Goal: Transaction & Acquisition: Purchase product/service

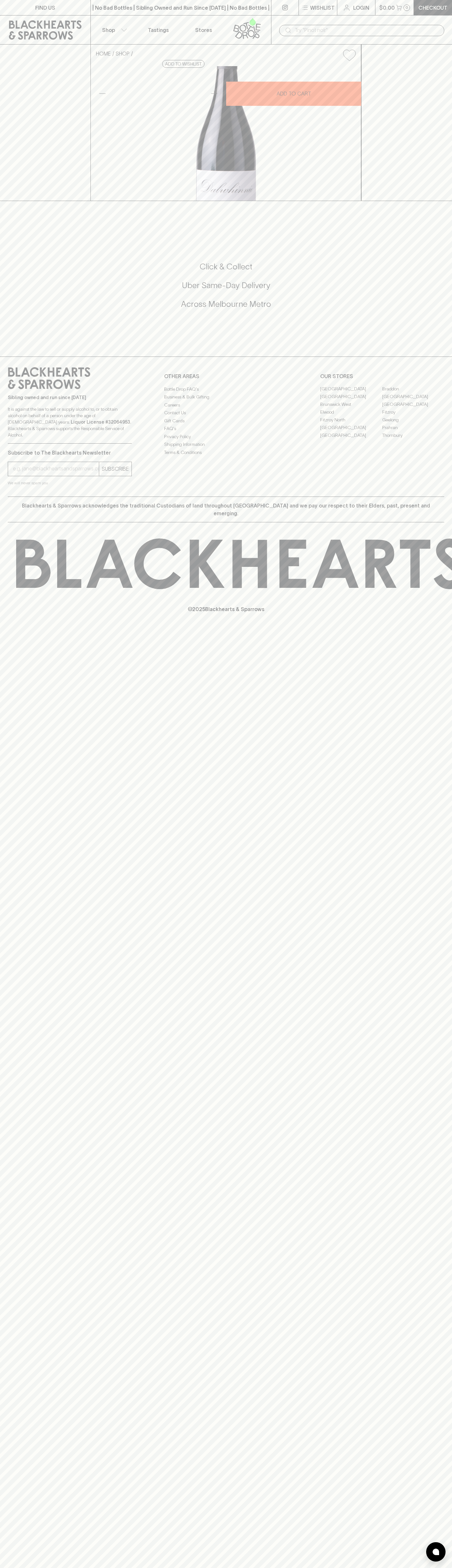
click at [373, 20] on div "​" at bounding box center [360, 30] width 181 height 29
click at [420, 344] on div "Click & Collect Uber Same-Day Delivery Across [GEOGRAPHIC_DATA] Metro" at bounding box center [226, 289] width 436 height 108
click at [153, 1567] on html "FIND US | No Bad Bottles | Sibling Owned and Run Since [DATE] | No Bad Bottles …" at bounding box center [226, 784] width 452 height 1568
click at [2, 201] on div "HOME SHOP Dalwhinnie LDR Shiraz 2022 $50.00 Add to wishlist 10% discount when p…" at bounding box center [226, 123] width 452 height 156
